Goal: Find specific page/section: Find specific page/section

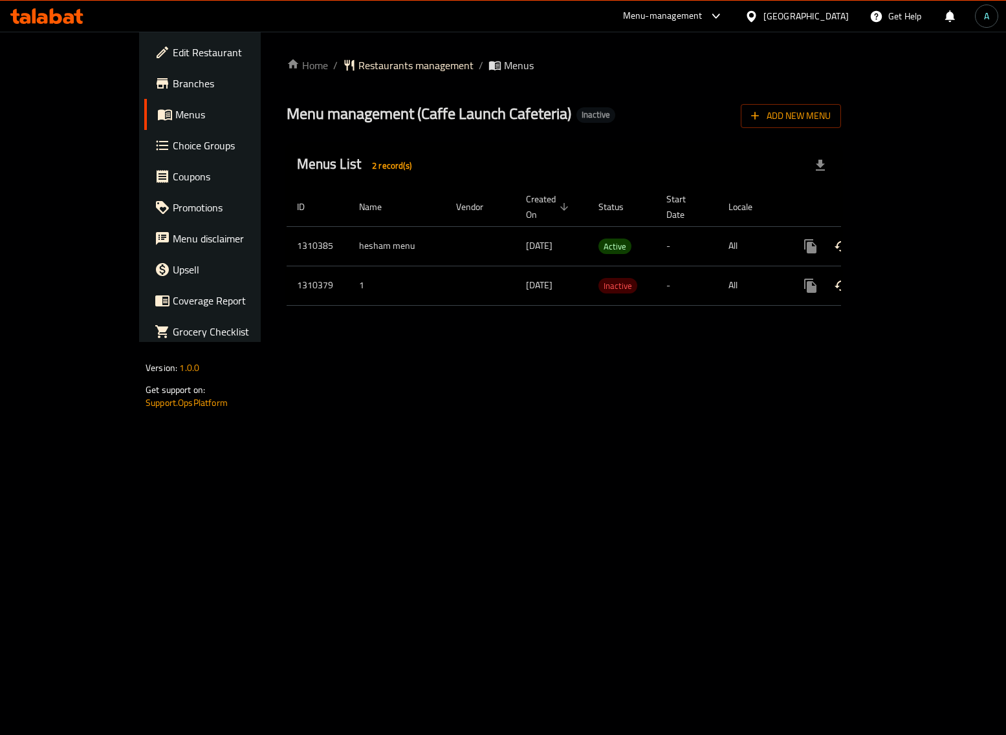
click at [911, 239] on icon "enhanced table" at bounding box center [904, 247] width 16 height 16
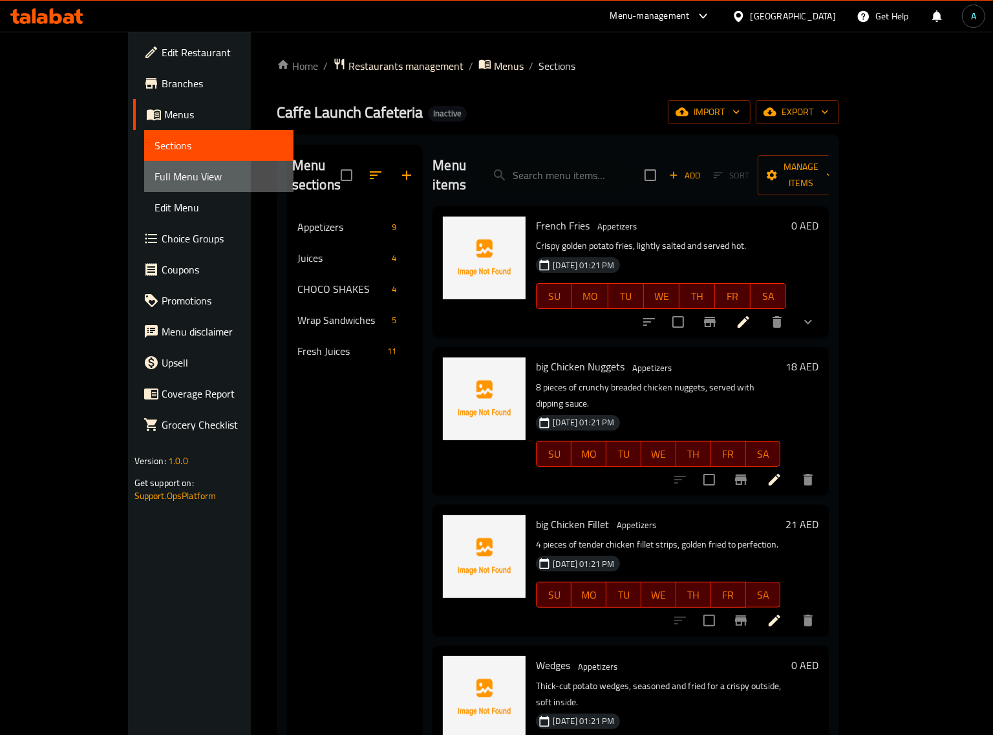
click at [155, 181] on span "Full Menu View" at bounding box center [219, 177] width 129 height 16
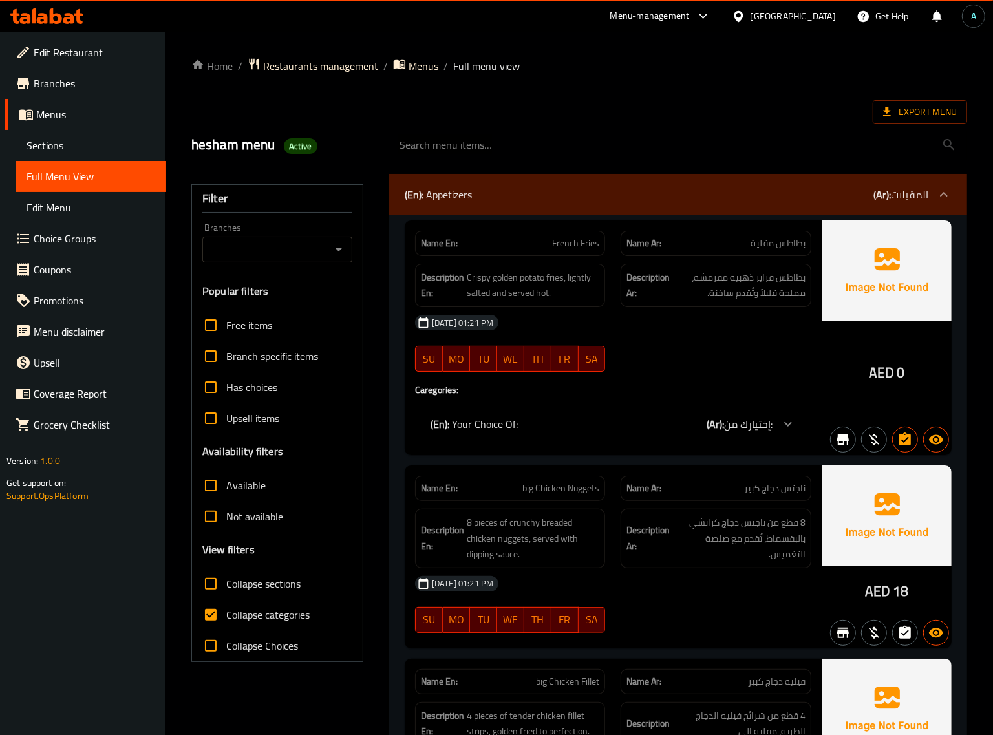
click at [276, 606] on label "Collapse categories" at bounding box center [252, 615] width 114 height 31
click at [226, 606] on input "Collapse categories" at bounding box center [210, 615] width 31 height 31
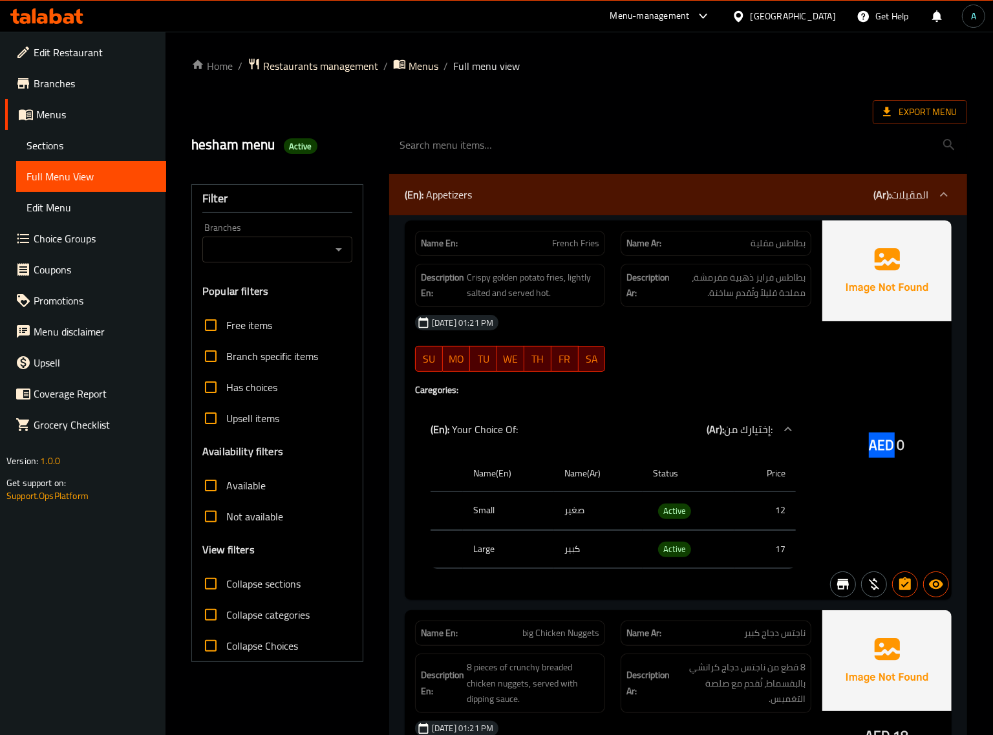
drag, startPoint x: 872, startPoint y: 448, endPoint x: 891, endPoint y: 450, distance: 18.9
click at [891, 450] on span "AED" at bounding box center [881, 445] width 25 height 25
copy span "AED"
click at [691, 516] on td "Active" at bounding box center [689, 511] width 92 height 38
click at [680, 515] on span "Active" at bounding box center [674, 511] width 33 height 15
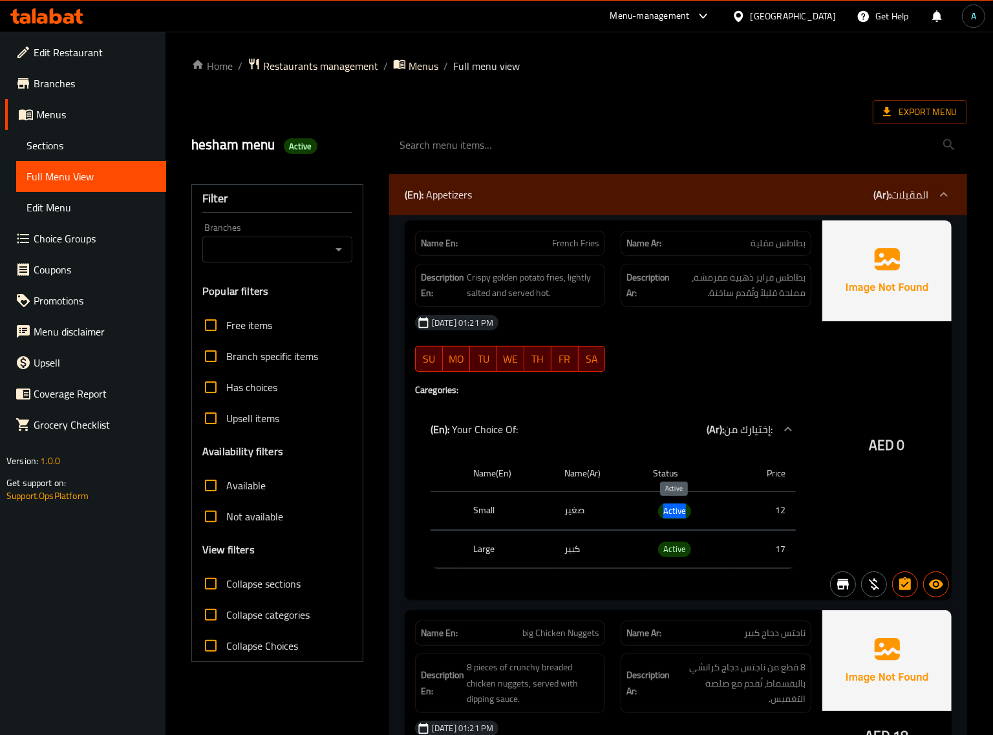
click at [680, 515] on span "Active" at bounding box center [674, 511] width 33 height 15
copy span "Active"
click at [250, 612] on span "Collapse categories" at bounding box center [267, 615] width 83 height 16
click at [226, 612] on input "Collapse categories" at bounding box center [210, 615] width 31 height 31
checkbox input "true"
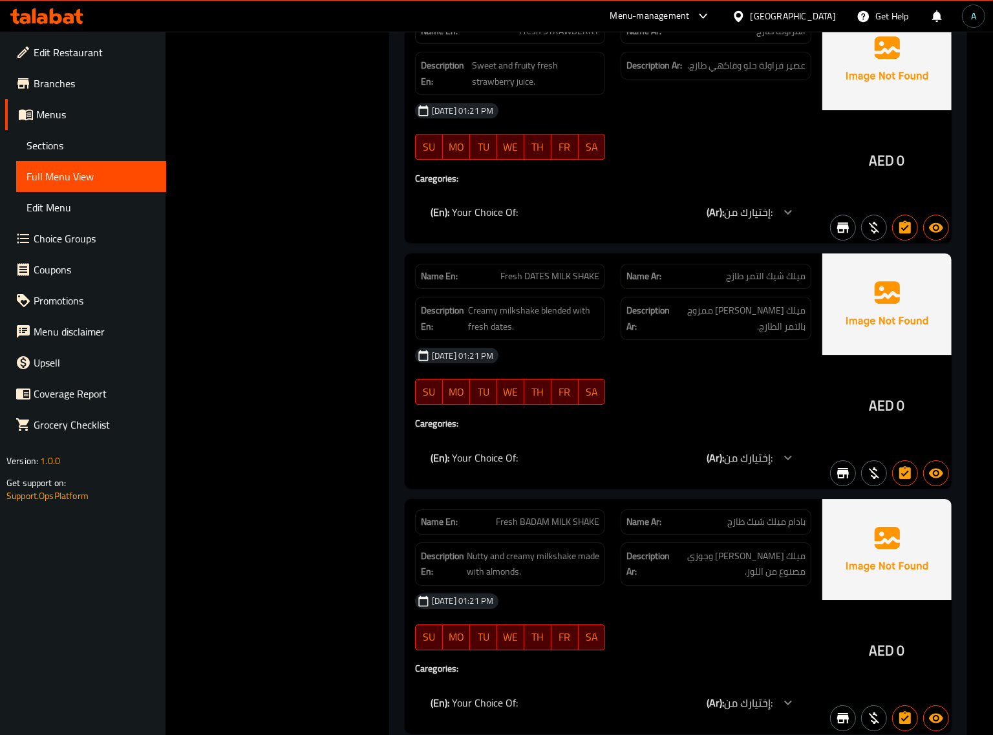
scroll to position [7222, 0]
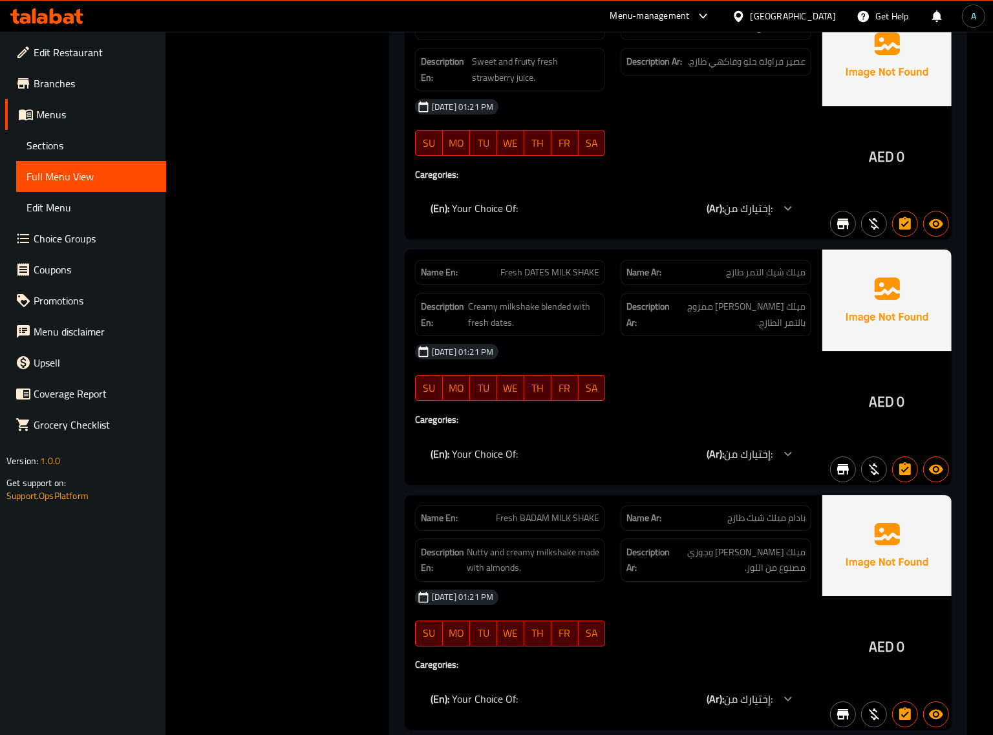
click at [58, 89] on span "Branches" at bounding box center [95, 84] width 122 height 16
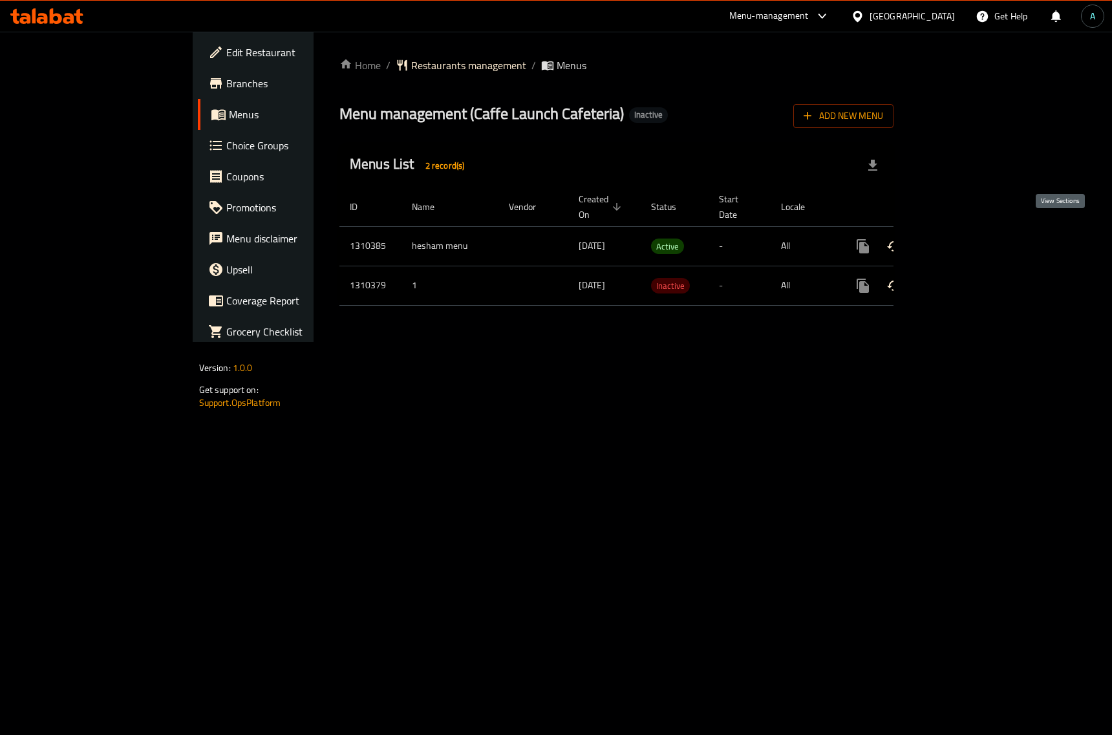
click at [964, 239] on icon "enhanced table" at bounding box center [957, 247] width 16 height 16
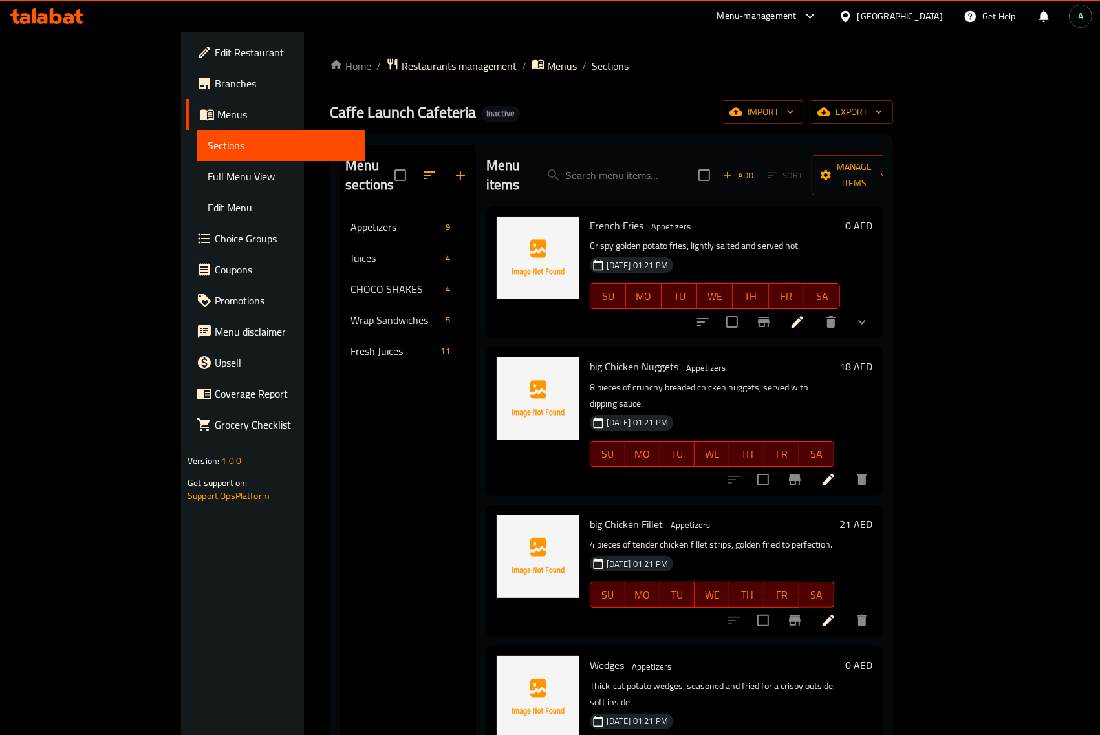
drag, startPoint x: 98, startPoint y: 173, endPoint x: 935, endPoint y: 5, distance: 853.1
click at [208, 173] on span "Full Menu View" at bounding box center [281, 177] width 147 height 16
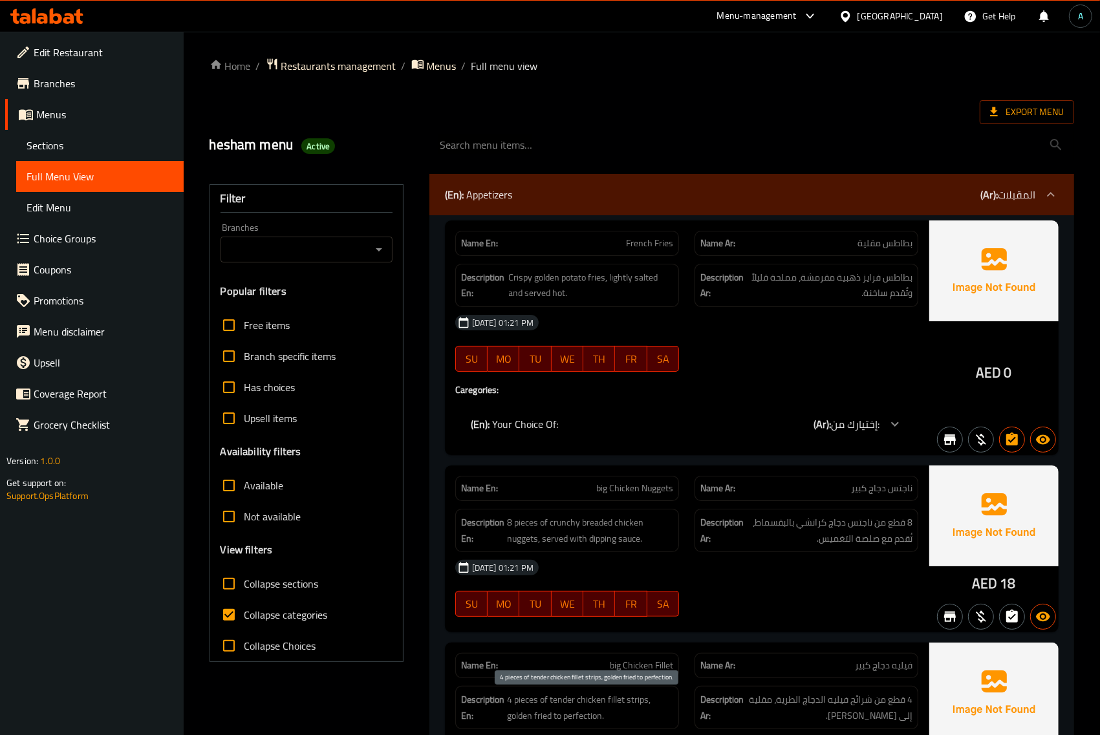
click at [616, 724] on span "4 pieces of tender chicken fillet strips, golden fried to perfection." at bounding box center [590, 708] width 166 height 32
click at [318, 616] on span "Collapse categories" at bounding box center [285, 615] width 83 height 16
click at [244, 616] on input "Collapse categories" at bounding box center [228, 615] width 31 height 31
checkbox input "false"
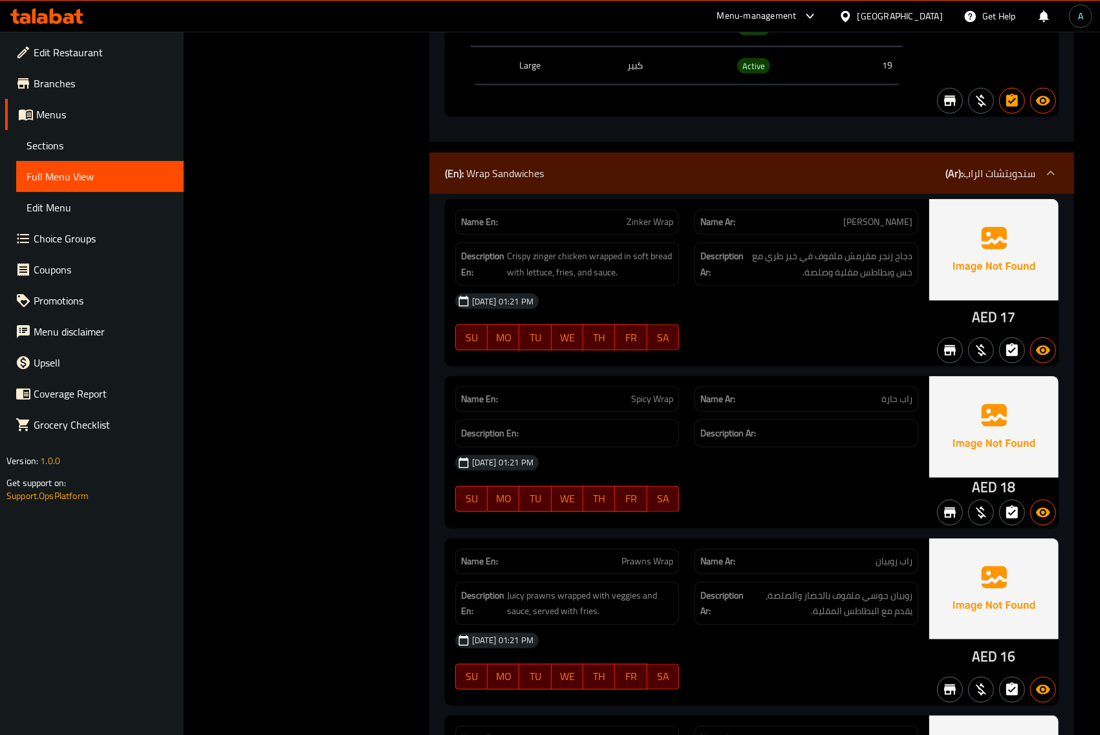
scroll to position [5416, 0]
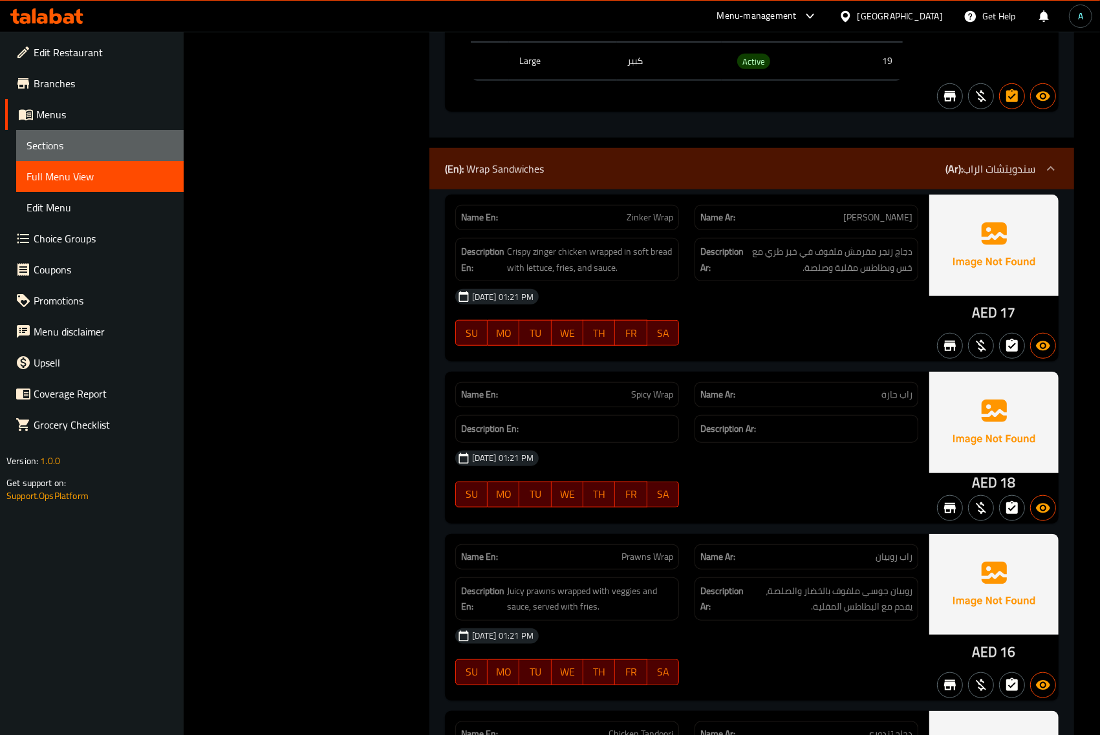
click at [72, 147] on span "Sections" at bounding box center [100, 146] width 147 height 16
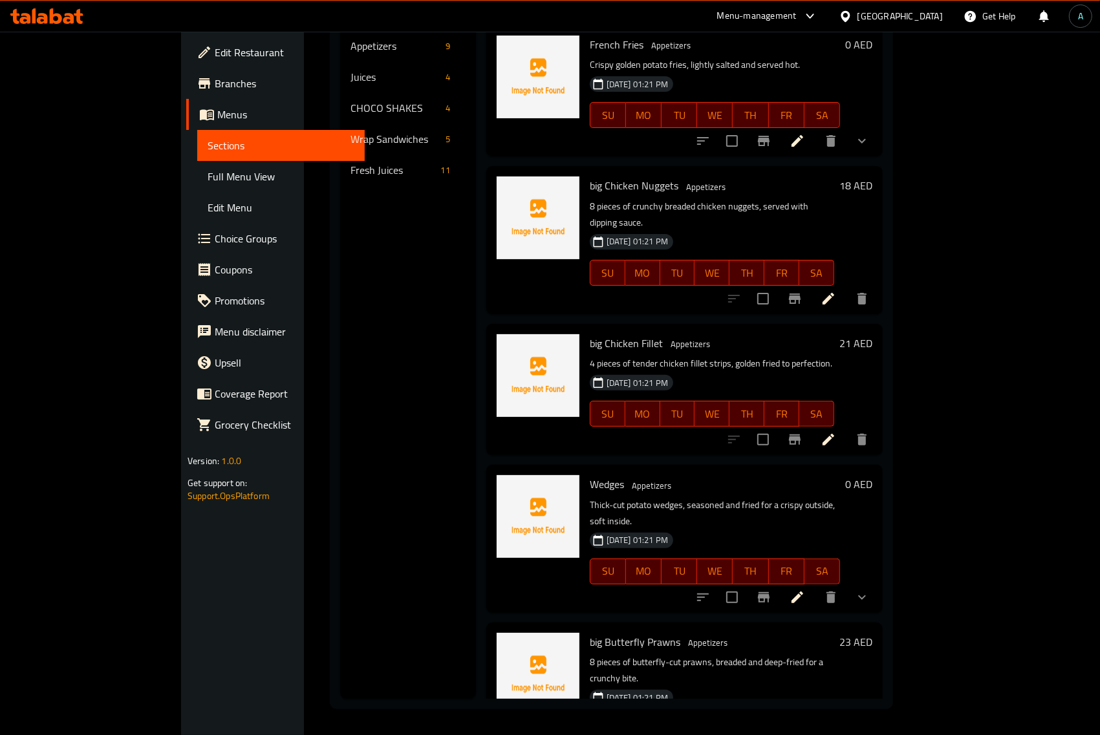
click at [217, 116] on span "Menus" at bounding box center [285, 115] width 137 height 16
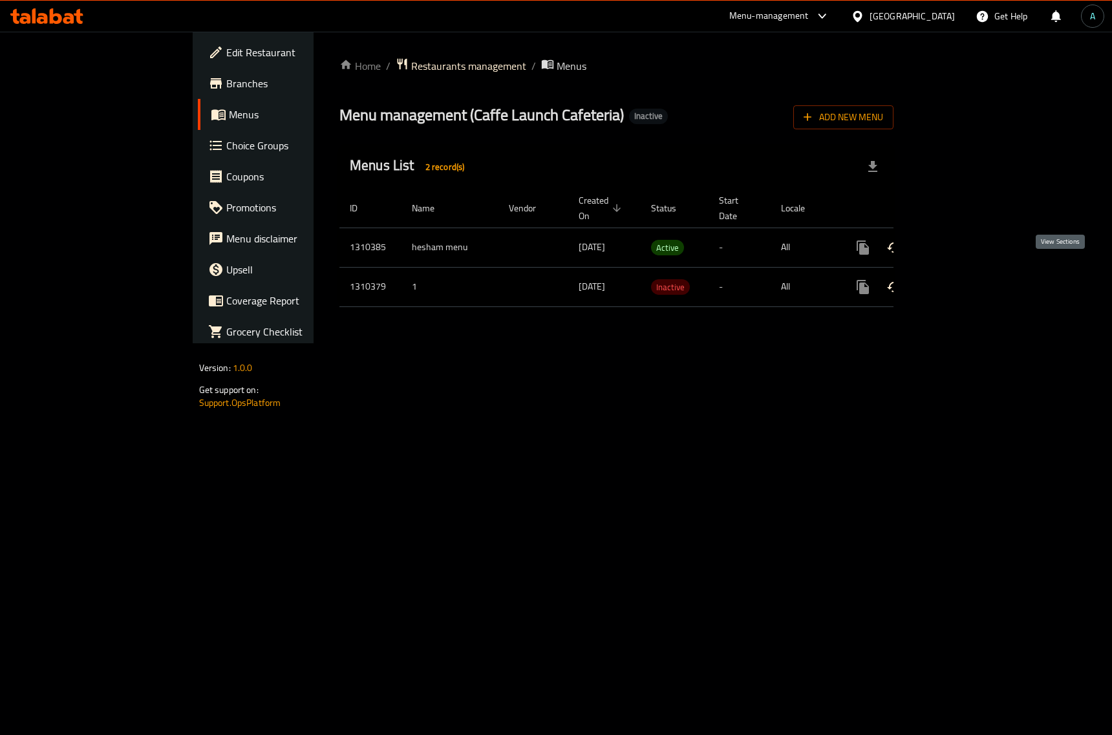
click at [964, 279] on icon "enhanced table" at bounding box center [957, 287] width 16 height 16
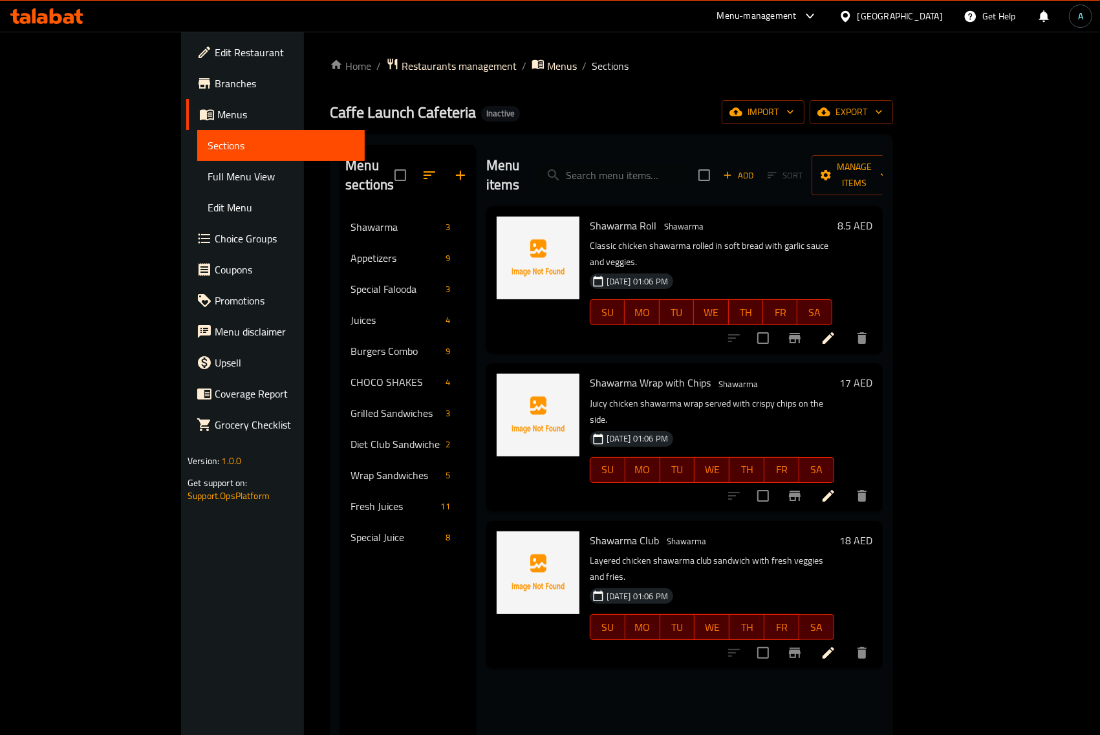
click at [340, 583] on div "Menu sections Shawarma 3 Appetizers 9 Special Falooda 3 Juices 4 Burgers Combo …" at bounding box center [408, 512] width 136 height 735
click at [217, 113] on span "Menus" at bounding box center [285, 115] width 137 height 16
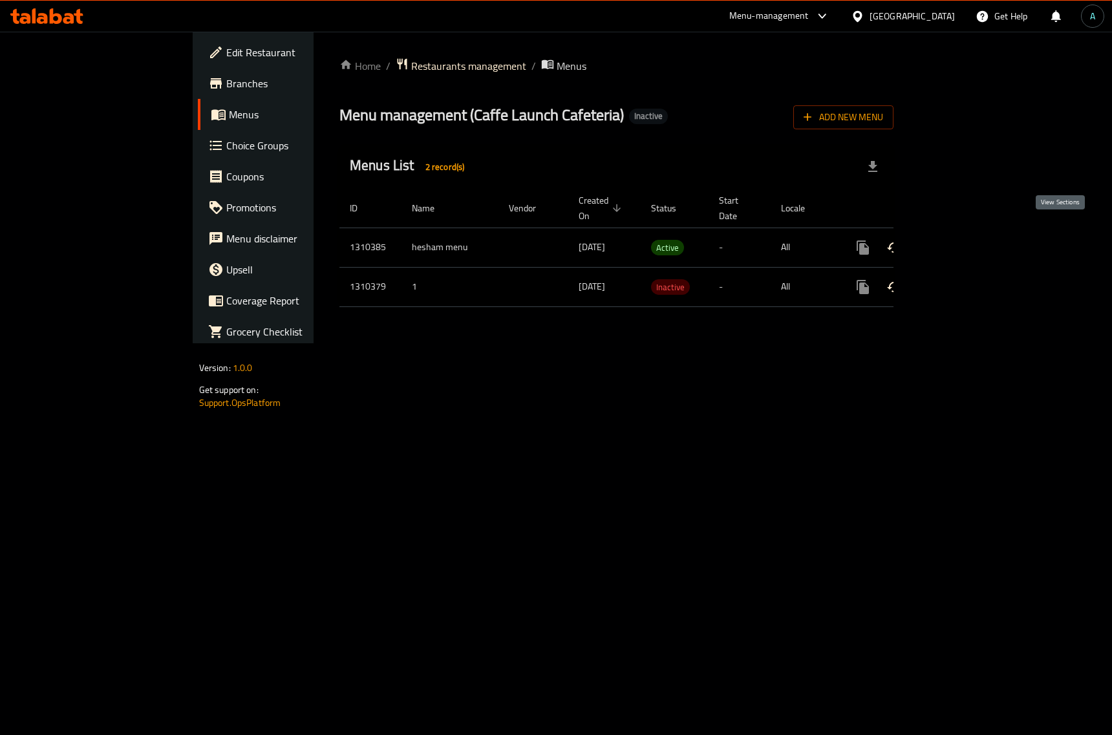
click at [964, 240] on icon "enhanced table" at bounding box center [957, 248] width 16 height 16
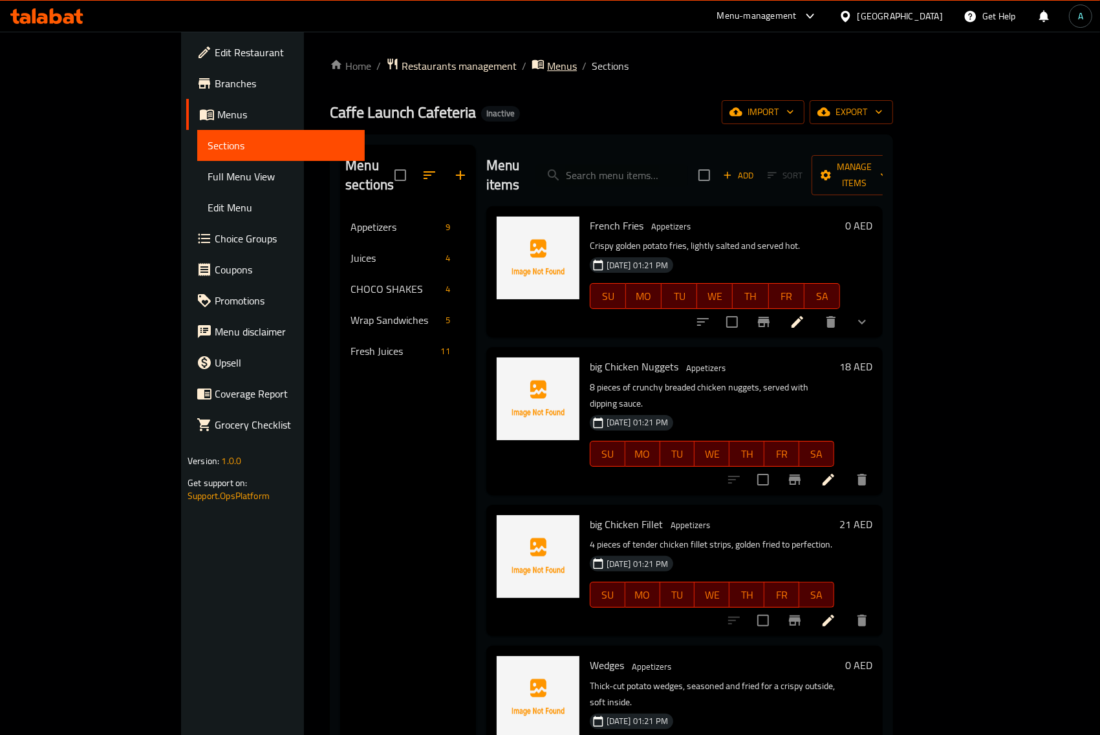
click at [547, 65] on span "Menus" at bounding box center [562, 66] width 30 height 16
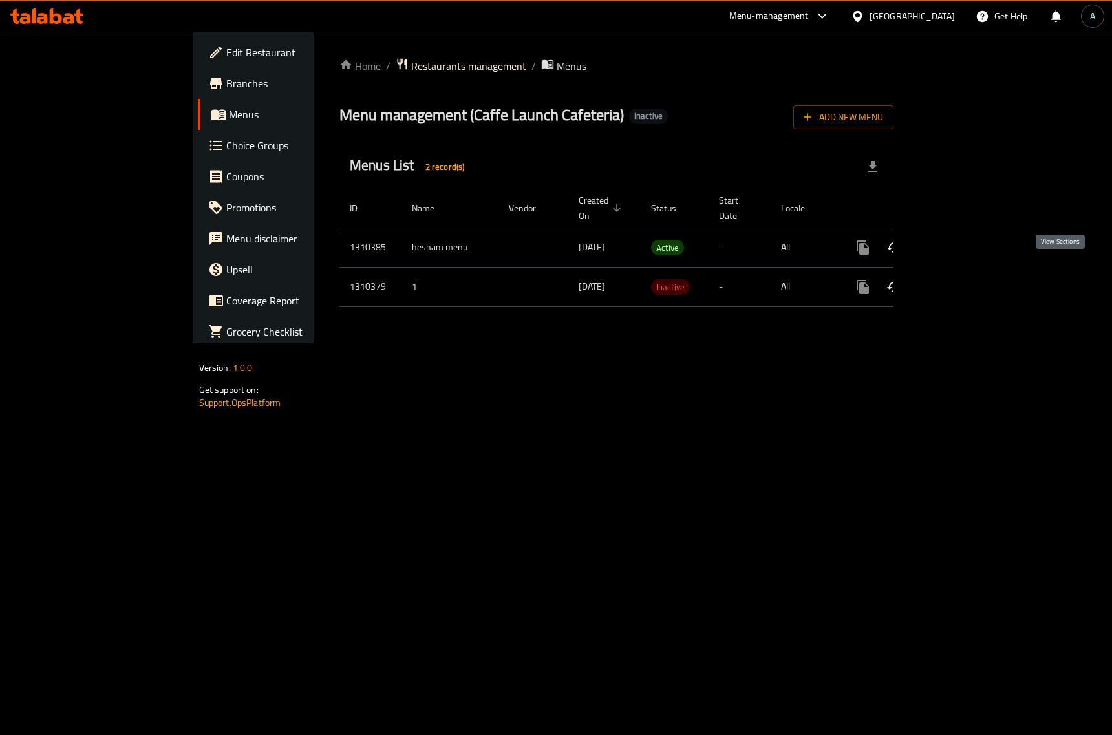
click at [964, 279] on icon "enhanced table" at bounding box center [957, 287] width 16 height 16
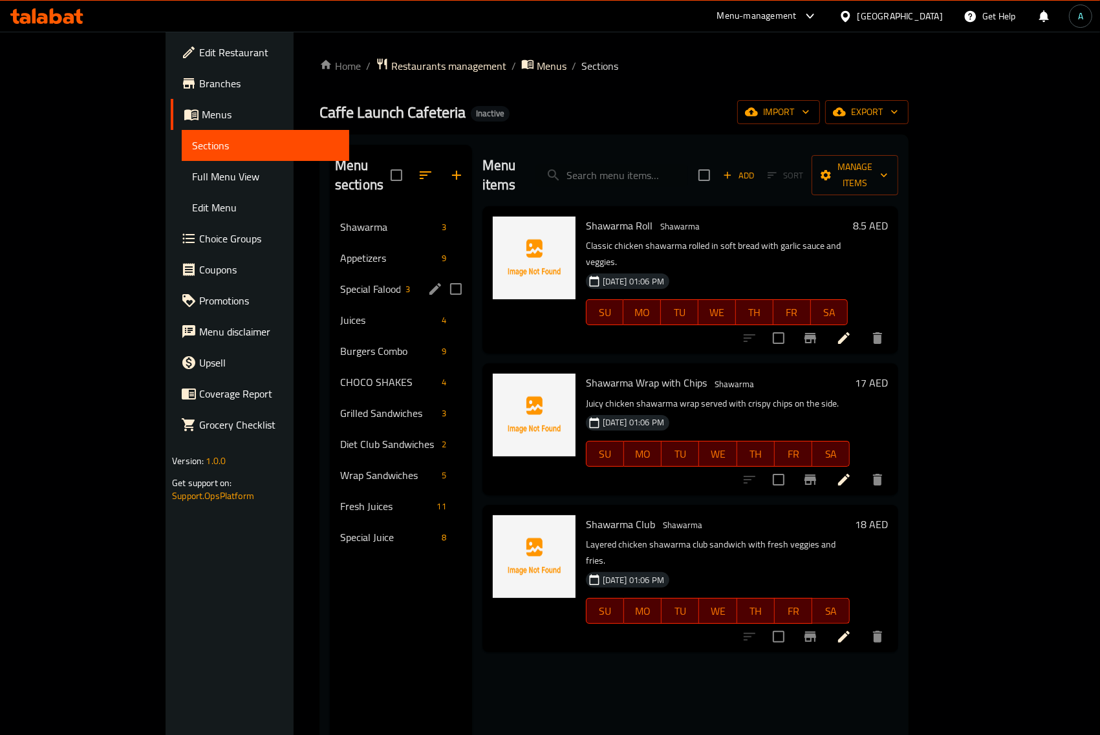
drag, startPoint x: 276, startPoint y: 578, endPoint x: 248, endPoint y: 225, distance: 353.6
click at [330, 250] on div "Menu sections Shawarma 3 Appetizers 9 Special Falooda 3 Juices 4 Burgers Combo …" at bounding box center [401, 512] width 142 height 735
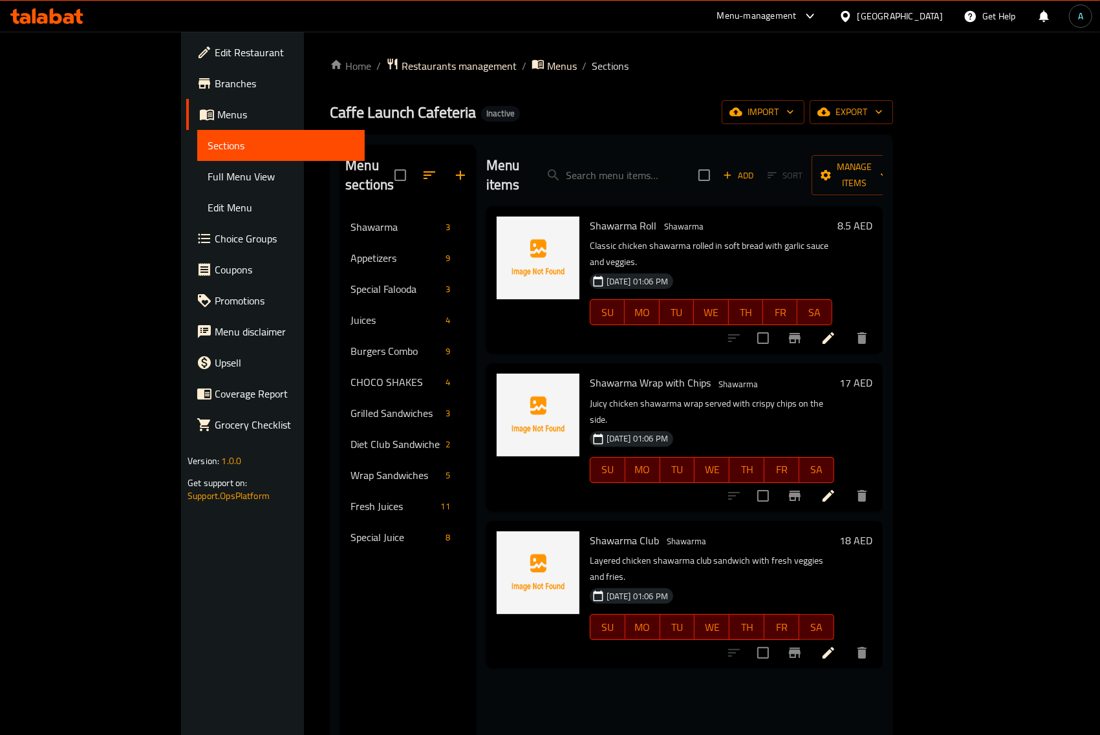
drag, startPoint x: 225, startPoint y: 198, endPoint x: 363, endPoint y: 574, distance: 400.2
click at [363, 572] on div "Menu sections Shawarma 3 Appetizers 9 Special Falooda 3 Juices 4 Burgers Combo …" at bounding box center [408, 512] width 136 height 735
click at [363, 574] on div "Menu sections Shawarma 3 Appetizers 9 Special Falooda 3 Juices 4 Burgers Combo …" at bounding box center [408, 512] width 136 height 735
click at [217, 116] on span "Menus" at bounding box center [285, 115] width 137 height 16
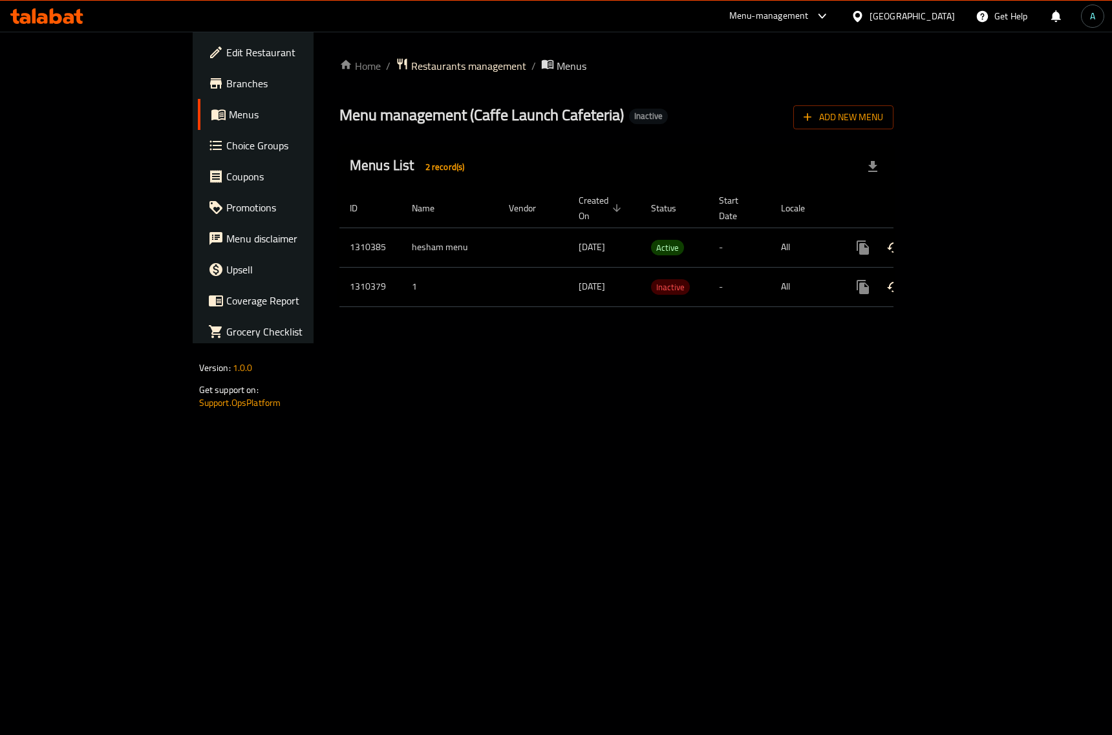
click at [962, 242] on icon "enhanced table" at bounding box center [957, 248] width 12 height 12
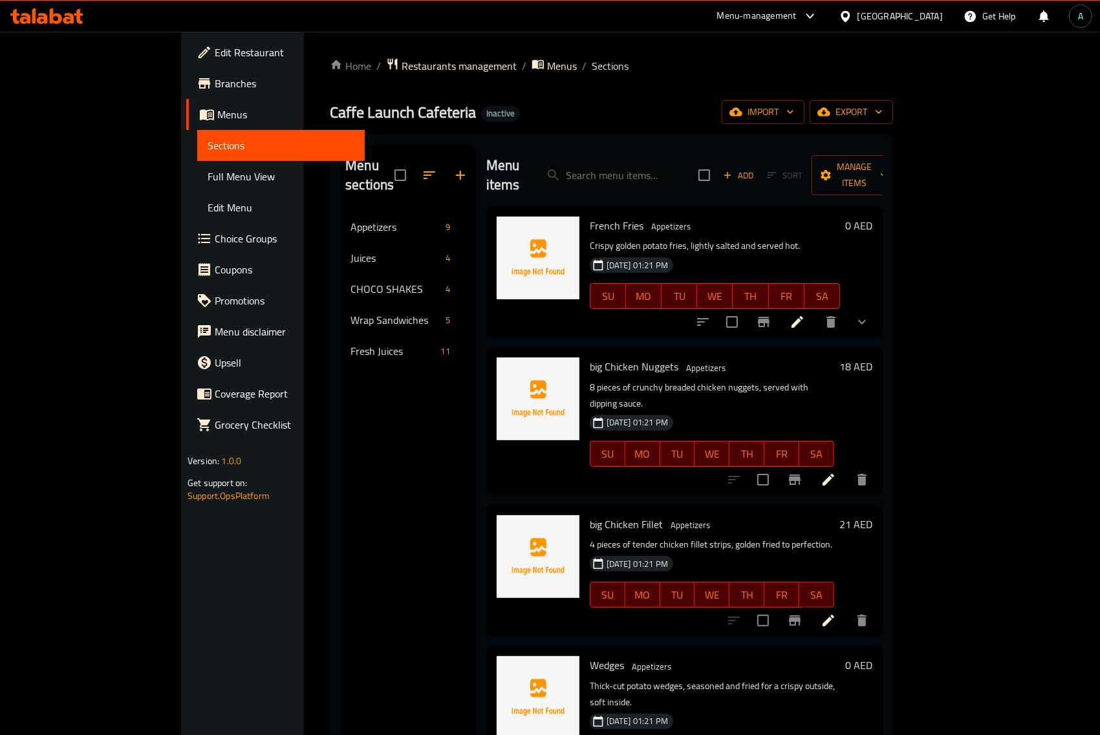
click at [340, 391] on div "Menu sections Appetizers 9 Juices 4 CHOCO SHAKES 4 Wrap Sandwiches 5 Fresh Juic…" at bounding box center [408, 512] width 136 height 735
